Goal: Task Accomplishment & Management: Complete application form

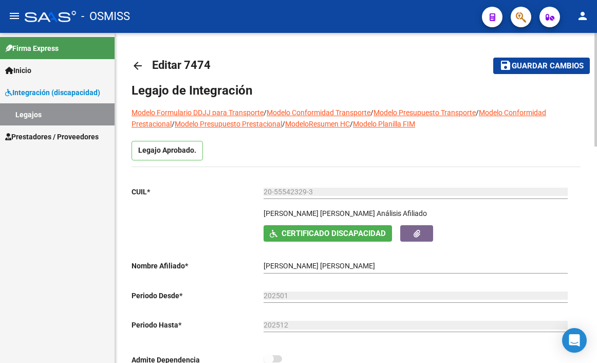
scroll to position [103, 0]
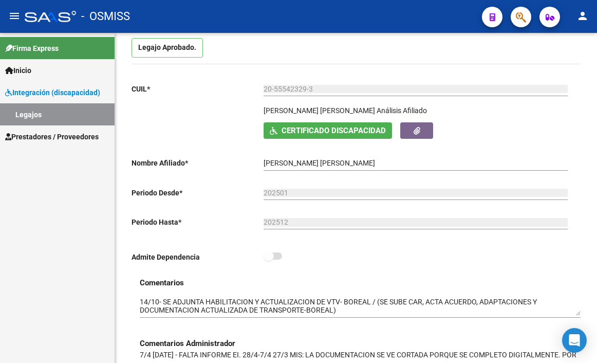
click at [34, 113] on link "Legajos" at bounding box center [57, 114] width 115 height 22
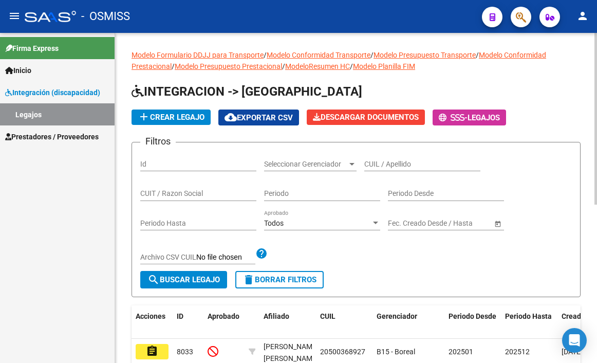
click at [401, 154] on div "CUIL / Apellido" at bounding box center [423, 161] width 116 height 21
click at [403, 161] on input "CUIL / Apellido" at bounding box center [423, 164] width 116 height 9
paste input "20546860591"
type input "20546860591"
click at [198, 285] on button "search Buscar Legajo" at bounding box center [183, 279] width 87 height 17
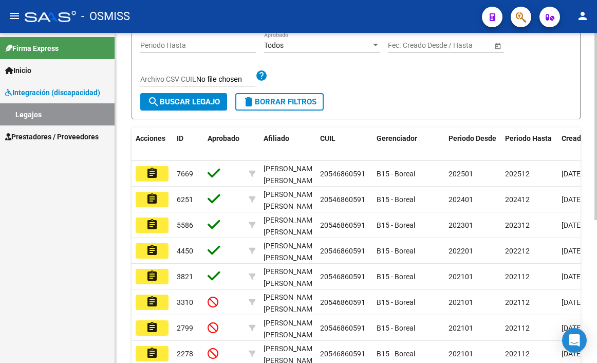
scroll to position [206, 0]
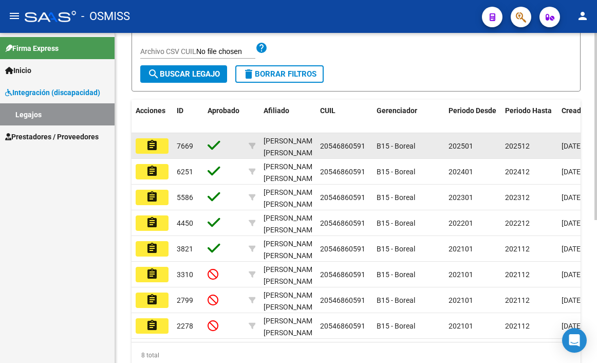
click at [151, 152] on mat-icon "assignment" at bounding box center [152, 145] width 12 height 12
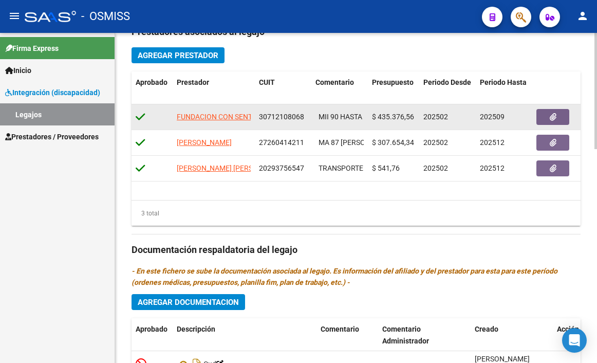
scroll to position [608, 0]
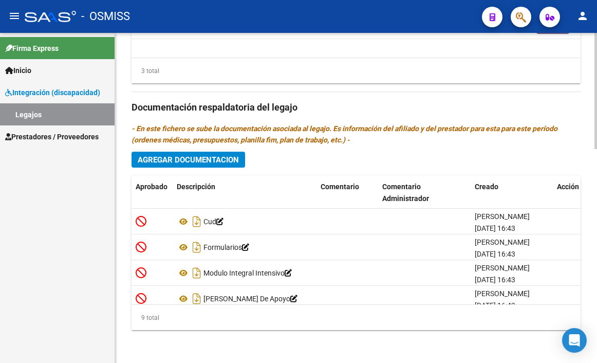
click at [200, 166] on button "Agregar Documentacion" at bounding box center [189, 160] width 114 height 16
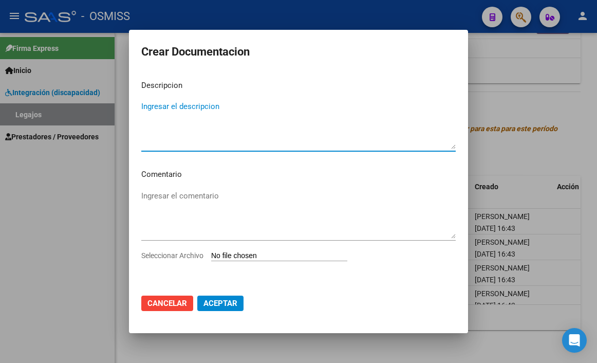
click at [180, 106] on textarea "Ingresar el descripcion" at bounding box center [298, 125] width 315 height 48
type textarea "HABILITACION"
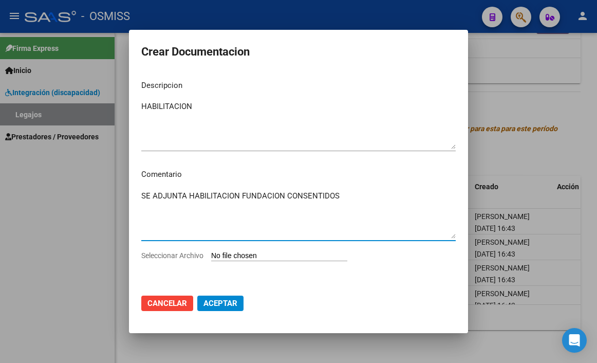
type textarea "SE ADJUNTA HABILITACION FUNDACION CONSENTIDOS"
click at [211, 251] on input "Seleccionar Archivo" at bounding box center [279, 256] width 136 height 10
type input "C:\fakepath\HABILITACION FUNDACION CONSENTIDOS.pdf"
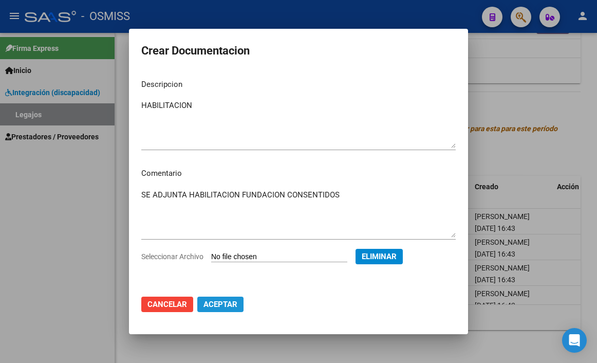
click at [227, 301] on span "Aceptar" at bounding box center [221, 304] width 34 height 9
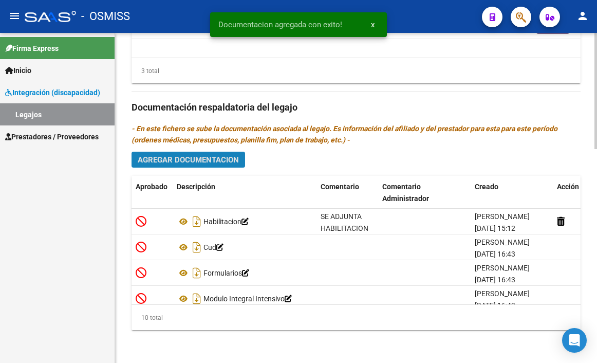
click at [191, 164] on span "Agregar Documentacion" at bounding box center [188, 159] width 101 height 9
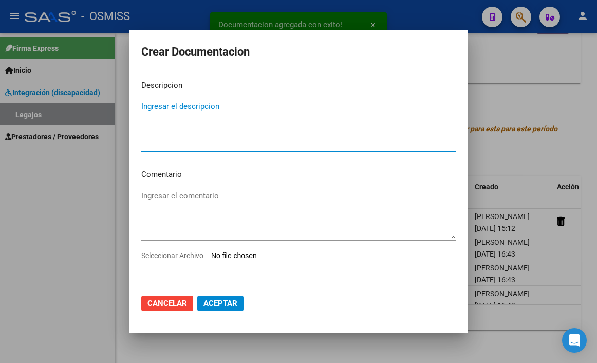
click at [169, 109] on textarea "Ingresar el descripcion" at bounding box center [298, 125] width 315 height 48
click at [170, 137] on textarea "VTV" at bounding box center [298, 125] width 315 height 48
click at [174, 145] on textarea "VTV" at bounding box center [298, 125] width 315 height 48
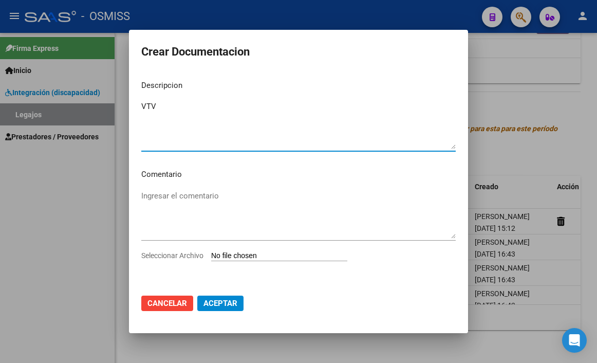
click at [174, 145] on textarea "VTV" at bounding box center [298, 125] width 315 height 48
type textarea "VTV"
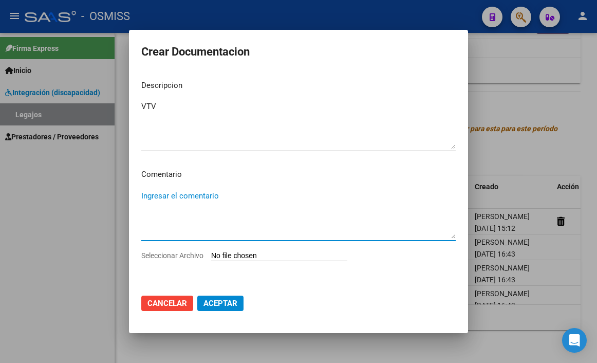
click at [182, 192] on textarea "Ingresar el comentario" at bounding box center [298, 214] width 315 height 48
type textarea "SE ADJUNTA VTV ACTUALIZADA"
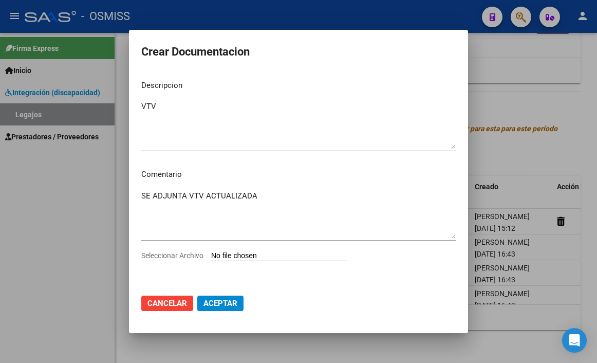
click at [211, 251] on input "Seleccionar Archivo" at bounding box center [279, 256] width 136 height 10
type input "C:\fakepath\VTV TRANSPORTE 4 SOLES.pdf"
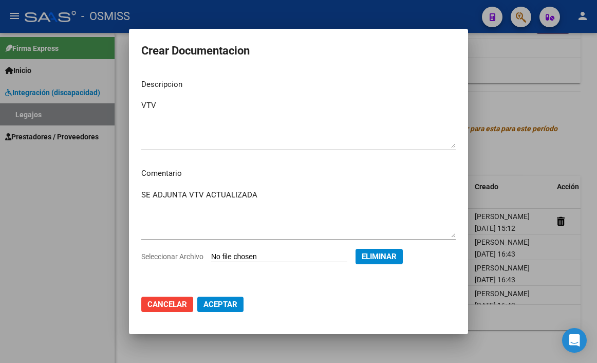
click at [200, 307] on button "Aceptar" at bounding box center [220, 304] width 46 height 15
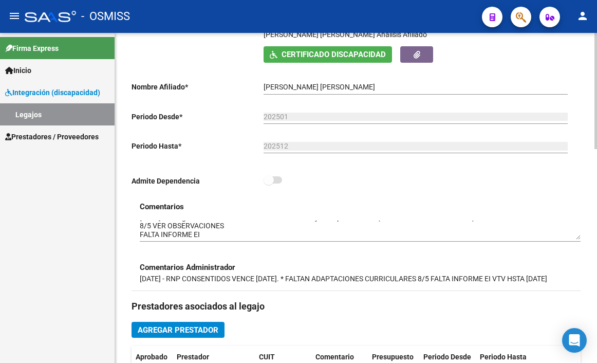
scroll to position [196, 0]
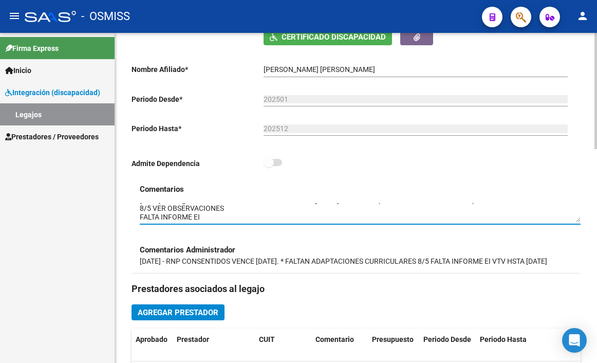
click at [140, 210] on textarea at bounding box center [360, 213] width 441 height 20
click at [222, 261] on p "[DATE] - RNP CONSENTIDOS VENCE [DATE]. * FALTAN ADAPTACIONES CURRICULARES 8/5 F…" at bounding box center [360, 261] width 441 height 11
click at [141, 212] on textarea at bounding box center [360, 213] width 441 height 20
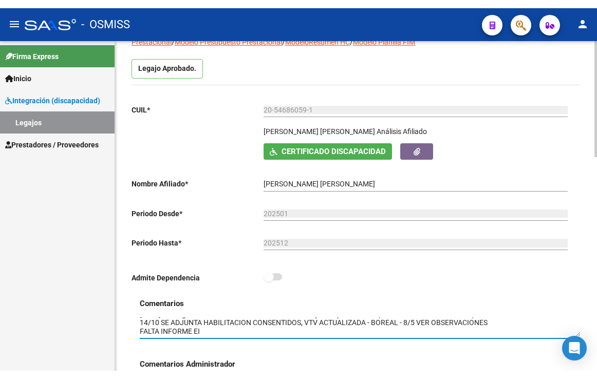
scroll to position [0, 0]
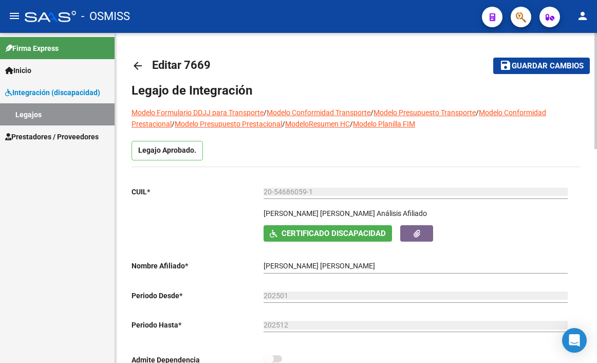
type textarea "[DATE]-se carga documentacion actualizada de centro y transporte -boreal(20/05:…"
click at [505, 69] on mat-icon "save" at bounding box center [506, 65] width 12 height 12
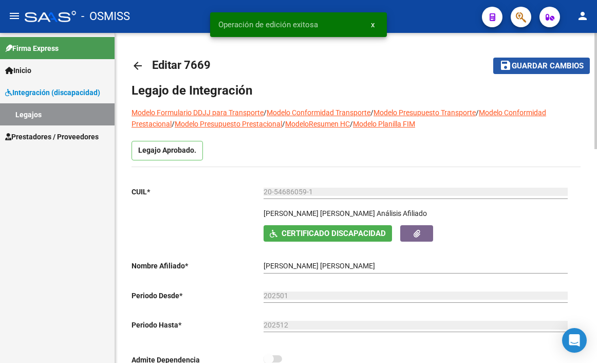
click at [505, 69] on mat-icon "save" at bounding box center [506, 65] width 12 height 12
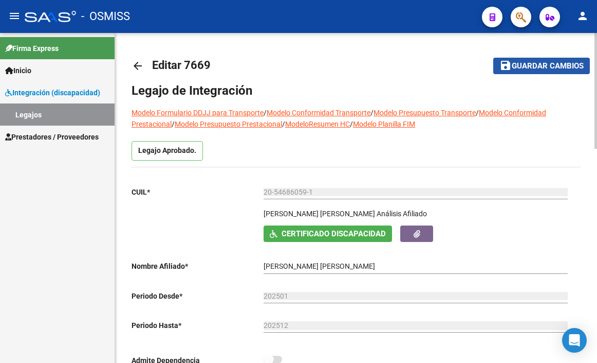
click at [543, 59] on button "save Guardar cambios" at bounding box center [542, 66] width 97 height 16
